Goal: Information Seeking & Learning: Understand process/instructions

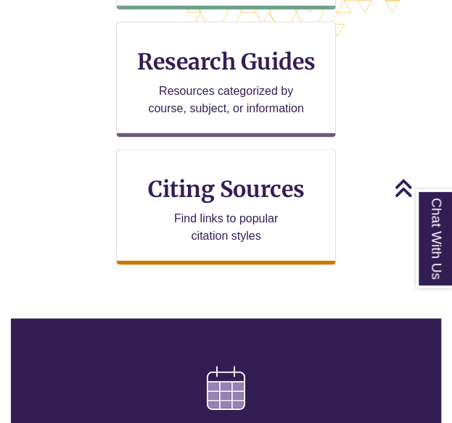
scroll to position [621, 0]
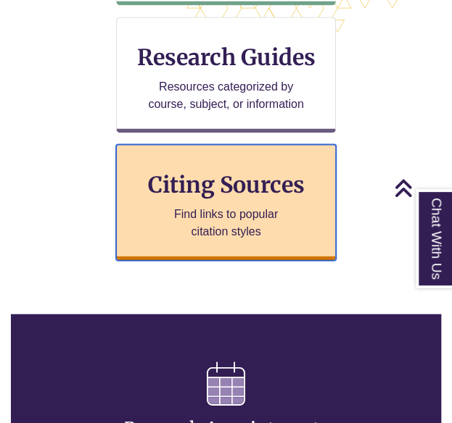
click at [259, 189] on h3 "Citing Sources" at bounding box center [226, 184] width 177 height 28
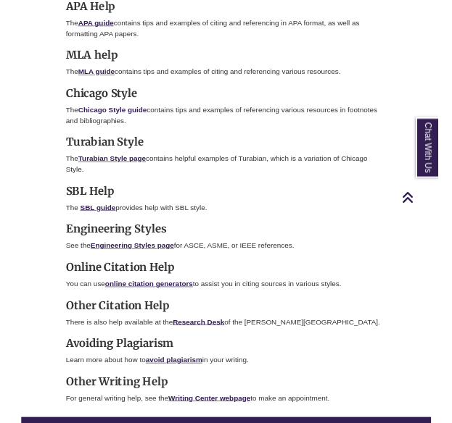
scroll to position [1161, 0]
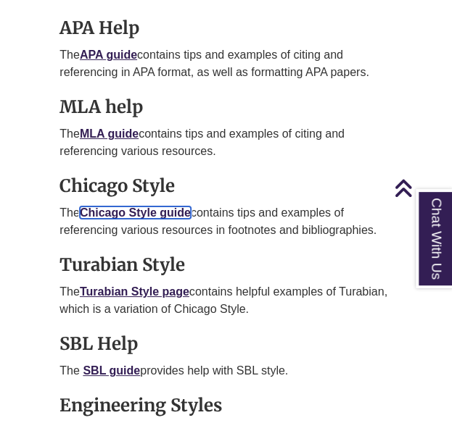
click at [139, 207] on link "Chicago Style guide" at bounding box center [135, 213] width 111 height 12
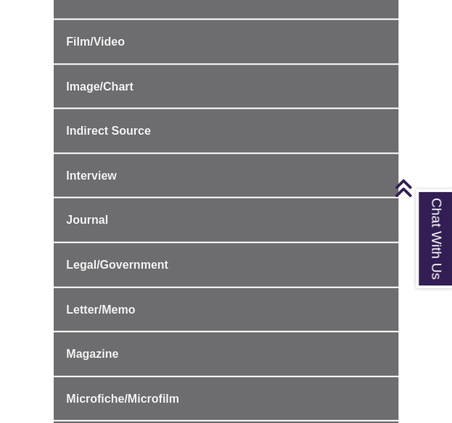
scroll to position [661, 0]
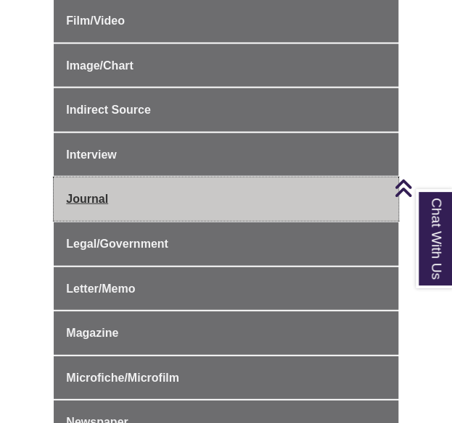
click at [93, 193] on span "Journal" at bounding box center [87, 198] width 42 height 12
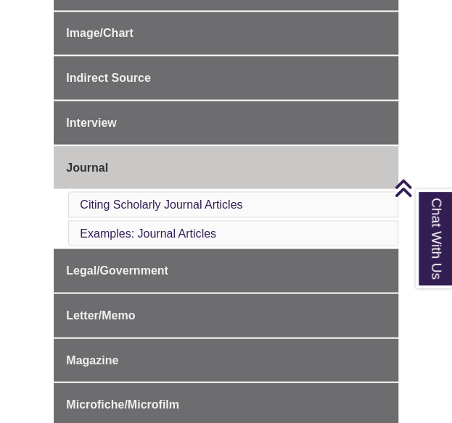
scroll to position [604, 0]
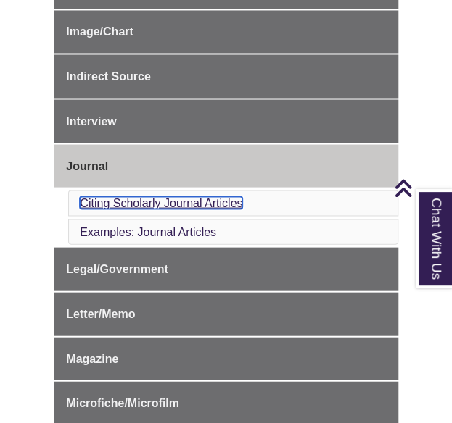
click at [232, 196] on link "Citing Scholarly Journal Articles" at bounding box center [161, 202] width 162 height 12
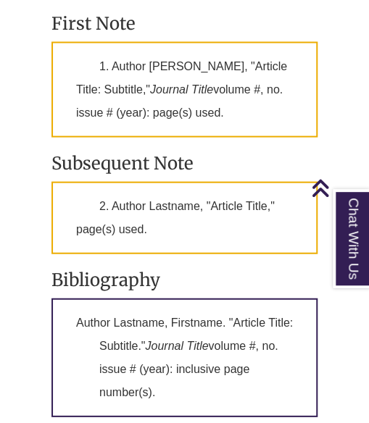
scroll to position [1640, 0]
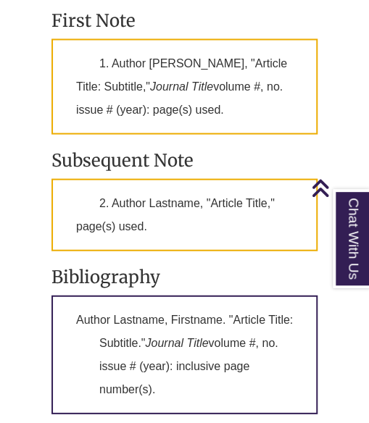
click at [238, 295] on p "Author Lastname, Firstname. "Article Title: Subtitle." Journal Title volume #, …" at bounding box center [184, 354] width 266 height 119
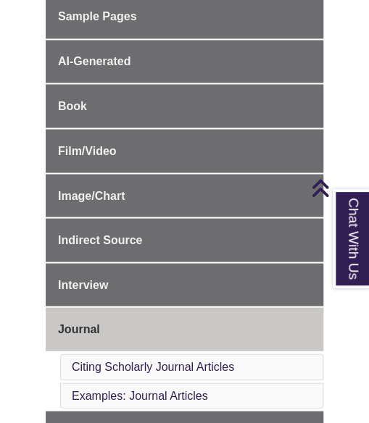
scroll to position [435, 0]
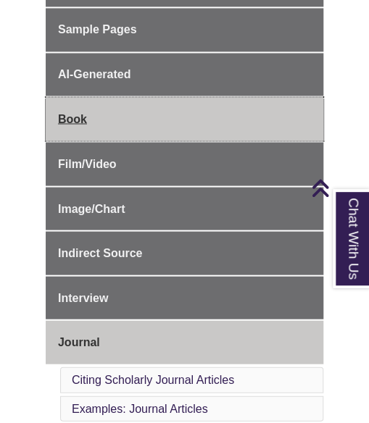
click at [134, 104] on link "Book" at bounding box center [185, 119] width 278 height 44
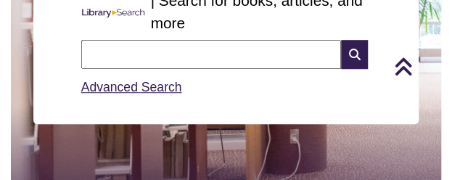
scroll to position [211, 0]
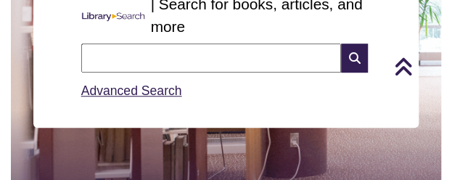
click at [223, 54] on input "text" at bounding box center [211, 58] width 260 height 29
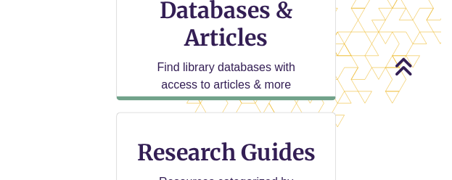
scroll to position [510, 0]
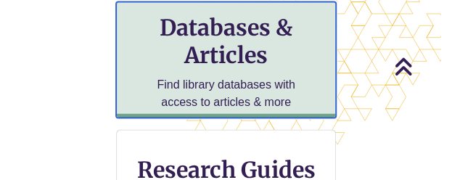
click at [223, 54] on h3 "Databases & Articles" at bounding box center [226, 41] width 196 height 55
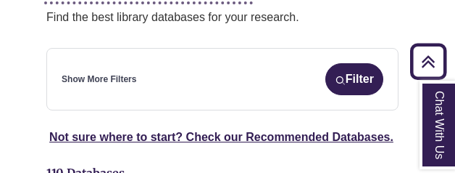
scroll to position [304, 5]
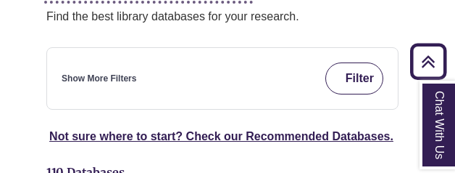
click at [357, 62] on button "Filter" at bounding box center [355, 78] width 58 height 32
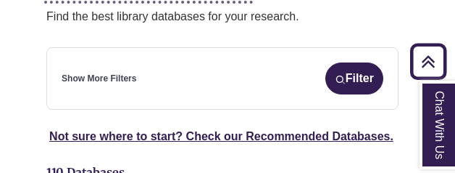
click at [112, 72] on link "Show More Filters" at bounding box center [99, 79] width 75 height 14
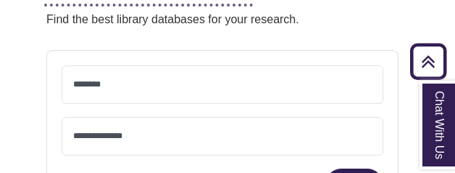
scroll to position [300, 5]
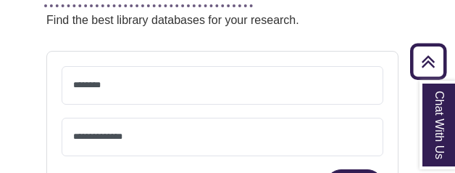
click at [107, 67] on span at bounding box center [222, 85] width 299 height 37
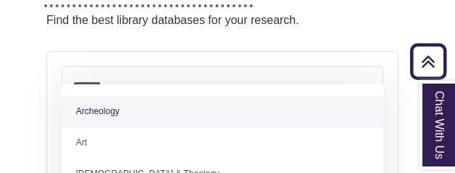
drag, startPoint x: 107, startPoint y: 50, endPoint x: 114, endPoint y: 124, distance: 74.2
select select "******"
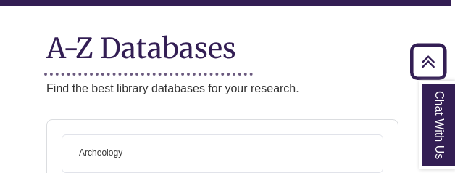
scroll to position [257, 5]
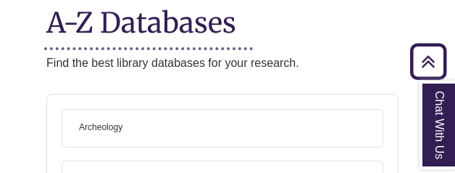
click at [139, 109] on span "× Archeology" at bounding box center [222, 127] width 299 height 37
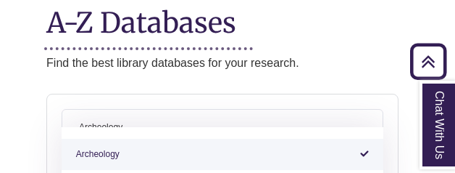
select select "Database Subject Filter"
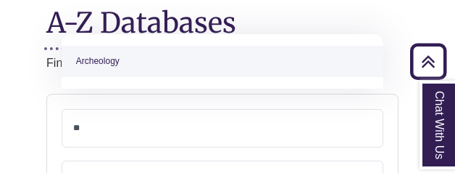
type textarea "*"
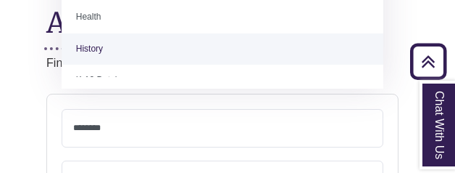
scroll to position [552, 0]
select select "*****"
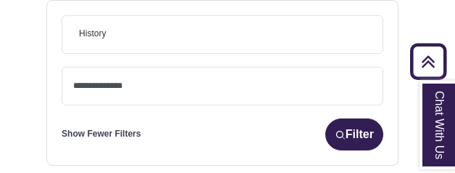
scroll to position [352, 5]
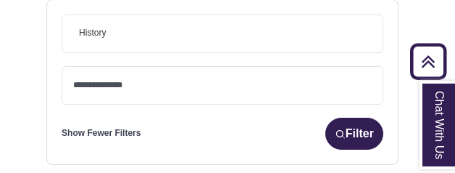
click at [355, 93] on div "**********" at bounding box center [223, 91] width 322 height 51
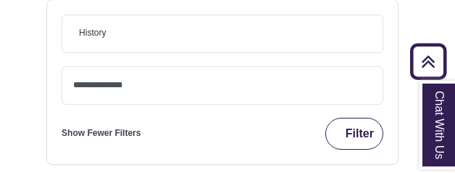
click at [354, 117] on button "Filter" at bounding box center [355, 133] width 58 height 32
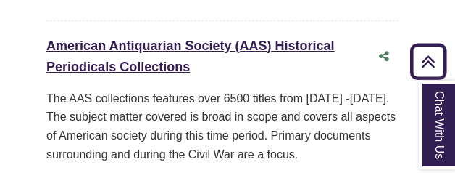
scroll to position [720, 5]
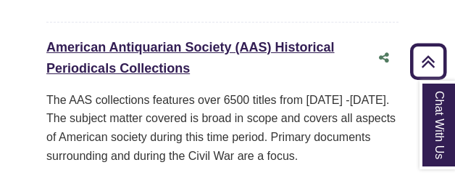
click at [163, 37] on div "American Antiquarian Society (AAS) Historical Periodicals Collections This link…" at bounding box center [207, 58] width 323 height 42
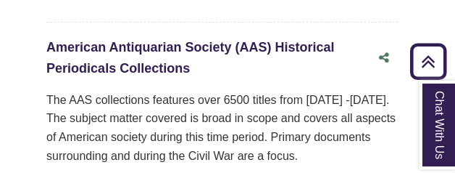
click at [157, 44] on link "American Antiquarian Society (AAS) Historical Periodicals Collections This link…" at bounding box center [190, 58] width 288 height 36
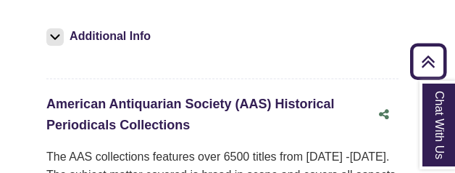
scroll to position [656, 5]
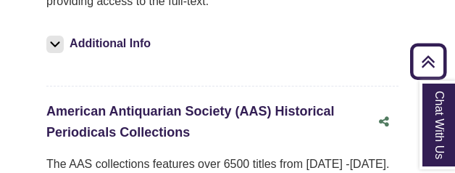
click at [207, 104] on link "American Antiquarian Society (AAS) Historical Periodicals Collections This link…" at bounding box center [190, 122] width 288 height 36
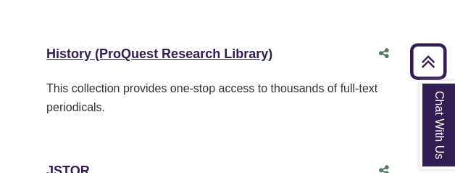
scroll to position [1423, 5]
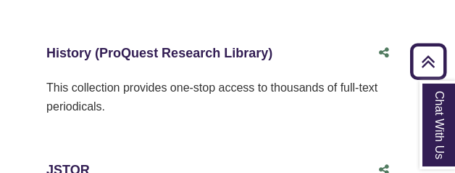
click at [226, 46] on link "History (ProQuest Research Library) This link opens in a new window" at bounding box center [159, 53] width 226 height 15
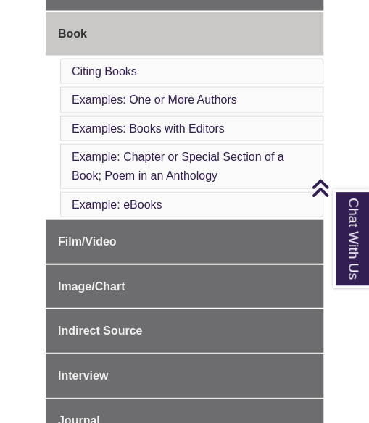
scroll to position [526, 0]
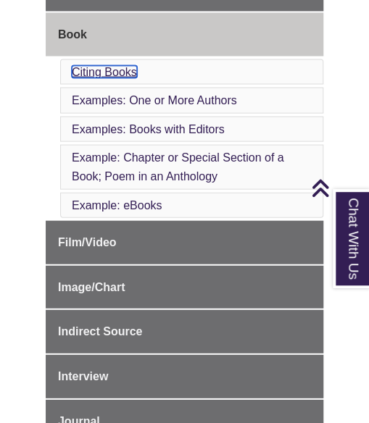
click at [120, 65] on link "Citing Books" at bounding box center [104, 71] width 65 height 12
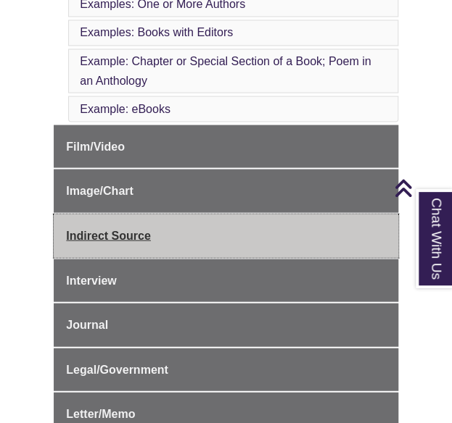
scroll to position [612, 0]
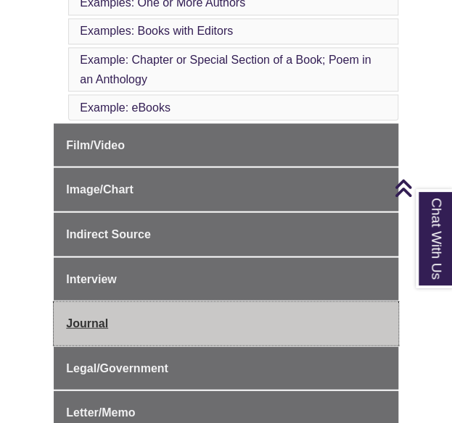
click at [130, 302] on link "Journal" at bounding box center [226, 324] width 344 height 44
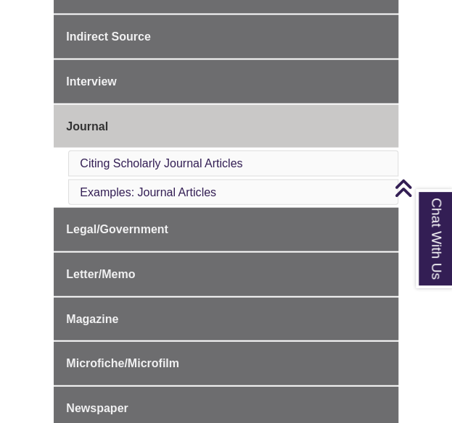
scroll to position [648, 0]
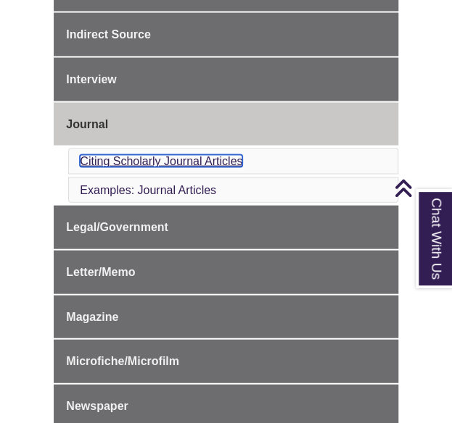
click at [233, 154] on link "Citing Scholarly Journal Articles" at bounding box center [161, 160] width 162 height 12
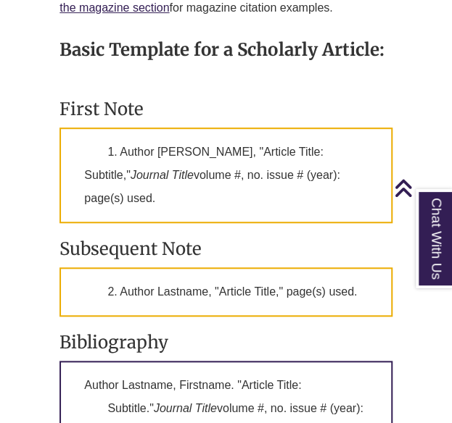
scroll to position [1469, 0]
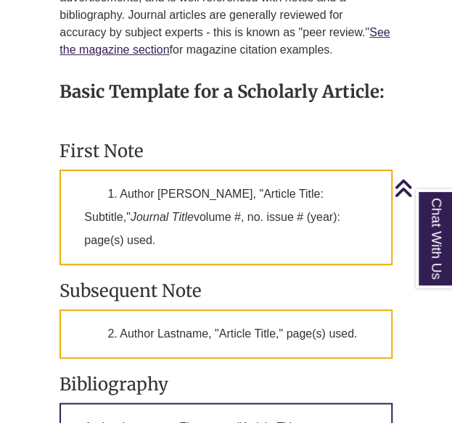
click at [204, 335] on div "Basic Template for a Scholarly Article: First Note 1. Author [PERSON_NAME], "Ar…" at bounding box center [225, 374] width 332 height 617
